Goal: Transaction & Acquisition: Purchase product/service

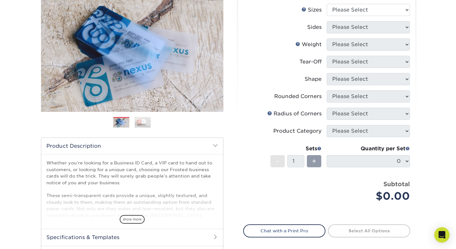
scroll to position [88, 0]
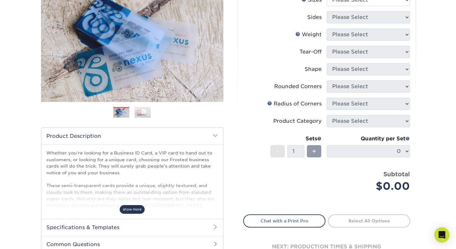
click at [136, 208] on span "show more" at bounding box center [132, 209] width 25 height 9
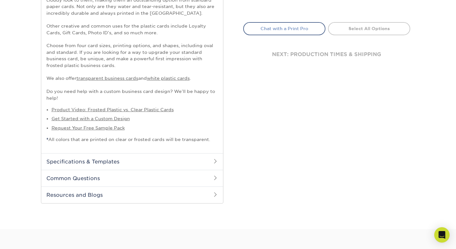
scroll to position [0, 0]
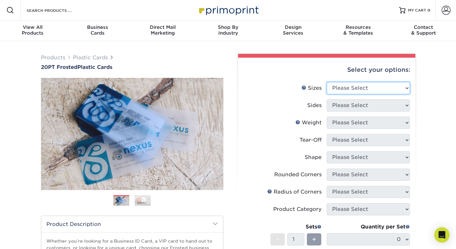
click at [406, 86] on select "Please Select 2" x 3.5" 2" x 8" 2.12" x 3.375" 2.5" x 2.5" 4.25" x 6"" at bounding box center [368, 88] width 83 height 12
click at [407, 90] on select "Please Select 2" x 3.5" 2" x 8" 2.12" x 3.375" 2.5" x 2.5" 4.25" x 6"" at bounding box center [368, 88] width 83 height 12
select select "2.00x3.50"
click at [327, 82] on select "Please Select 2" x 3.5" 2" x 8" 2.12" x 3.375" 2.5" x 2.5" 4.25" x 6"" at bounding box center [368, 88] width 83 height 12
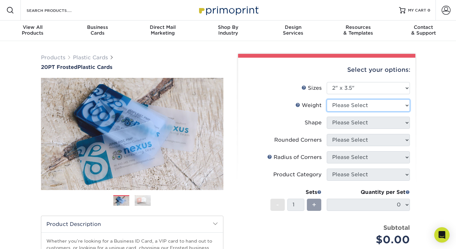
click at [384, 106] on select "Please Select 20PT Frosted Plastic 20PT Frosted Plastic" at bounding box center [368, 105] width 83 height 12
select select "20PT Frosted Plastic"
click at [327, 99] on select "Please Select 20PT Frosted Plastic 20PT Frosted Plastic" at bounding box center [368, 105] width 83 height 12
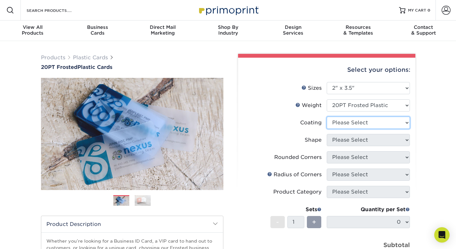
click at [382, 121] on select at bounding box center [368, 122] width 83 height 12
select select "3e7618de-abca-4bda-9f97-8b9129e913d8"
click at [327, 116] on select at bounding box center [368, 122] width 83 height 12
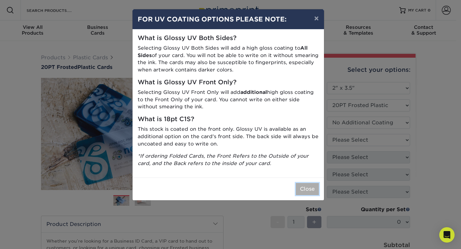
click at [313, 189] on button "Close" at bounding box center [307, 189] width 23 height 12
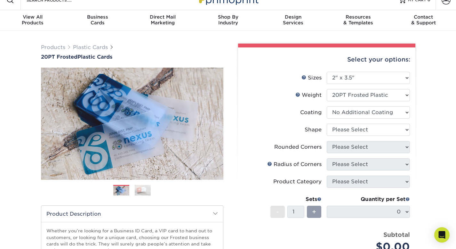
scroll to position [13, 0]
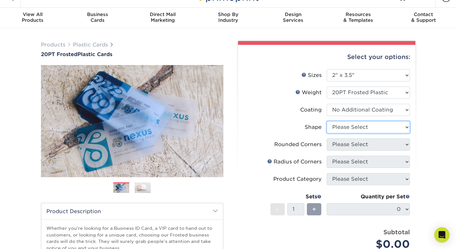
click at [378, 128] on select "Please Select Oval Standard" at bounding box center [368, 127] width 83 height 12
select select "standard"
click at [327, 121] on select "Please Select Oval Standard" at bounding box center [368, 127] width 83 height 12
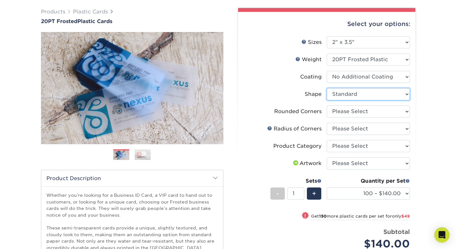
scroll to position [46, 0]
